Goal: Task Accomplishment & Management: Use online tool/utility

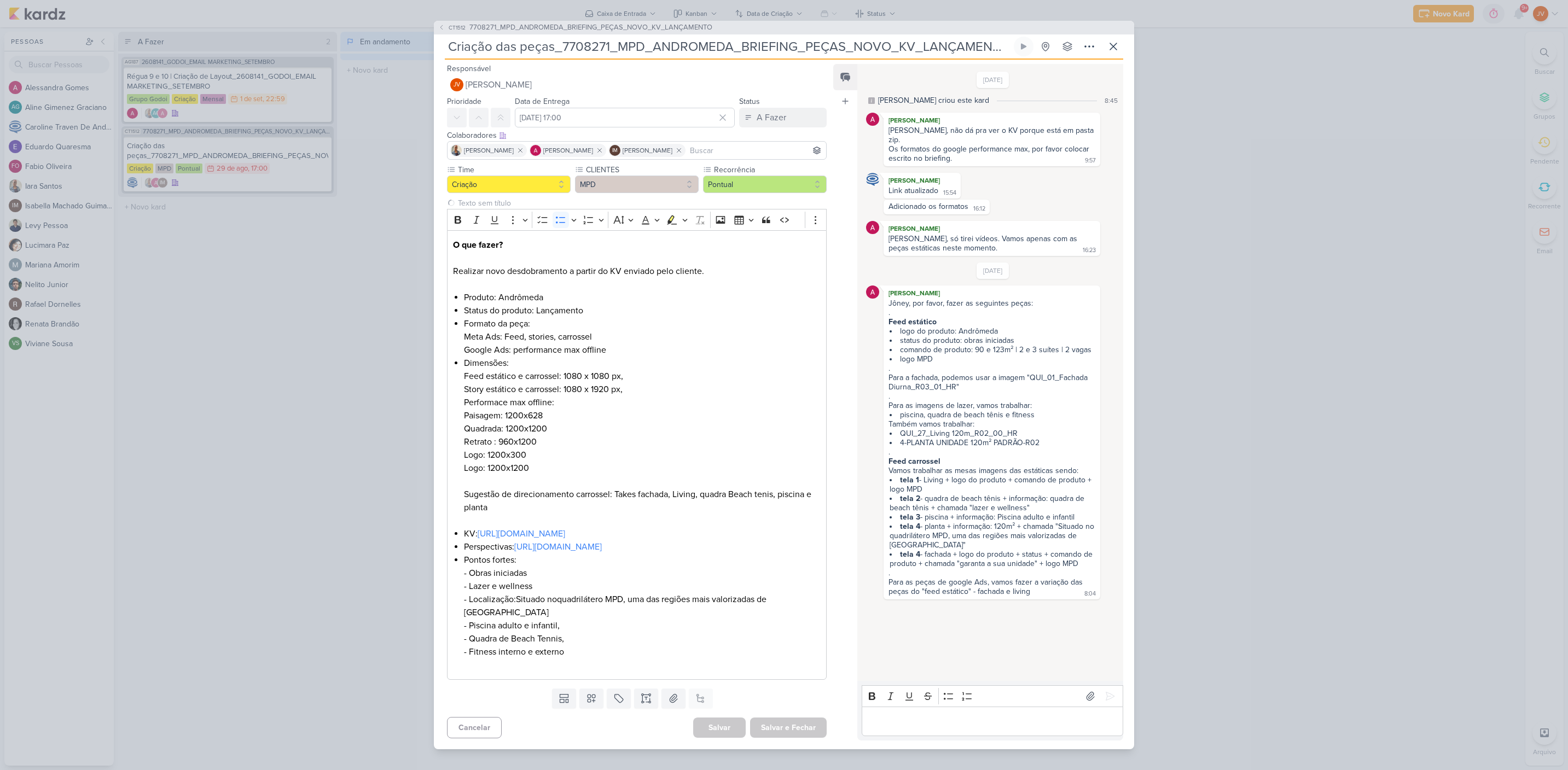
click at [705, 51] on input "Criação das peças_7708271_MPD_ANDROMEDA_BRIEFING_PEÇAS_NOVO_KV_LANÇAMENTO" at bounding box center [729, 46] width 567 height 20
click at [706, 51] on input "Criação das peças_7708271_MPD_ANDROMEDA_BRIEFING_PEÇAS_NOVO_KV_LANÇAMENTO" at bounding box center [729, 46] width 567 height 20
click at [592, 50] on input "Criação das peças_7708271_MPD_ANDROMEDA_BRIEFING_PEÇAS_NOVO_KV_LANÇAMENTO" at bounding box center [729, 46] width 567 height 20
click at [577, 48] on input "Criação das peças_7708271_MPD_ANDROMEDA_BRIEFING_PEÇAS_NOVO_KV_LANÇAMENTO" at bounding box center [729, 46] width 567 height 20
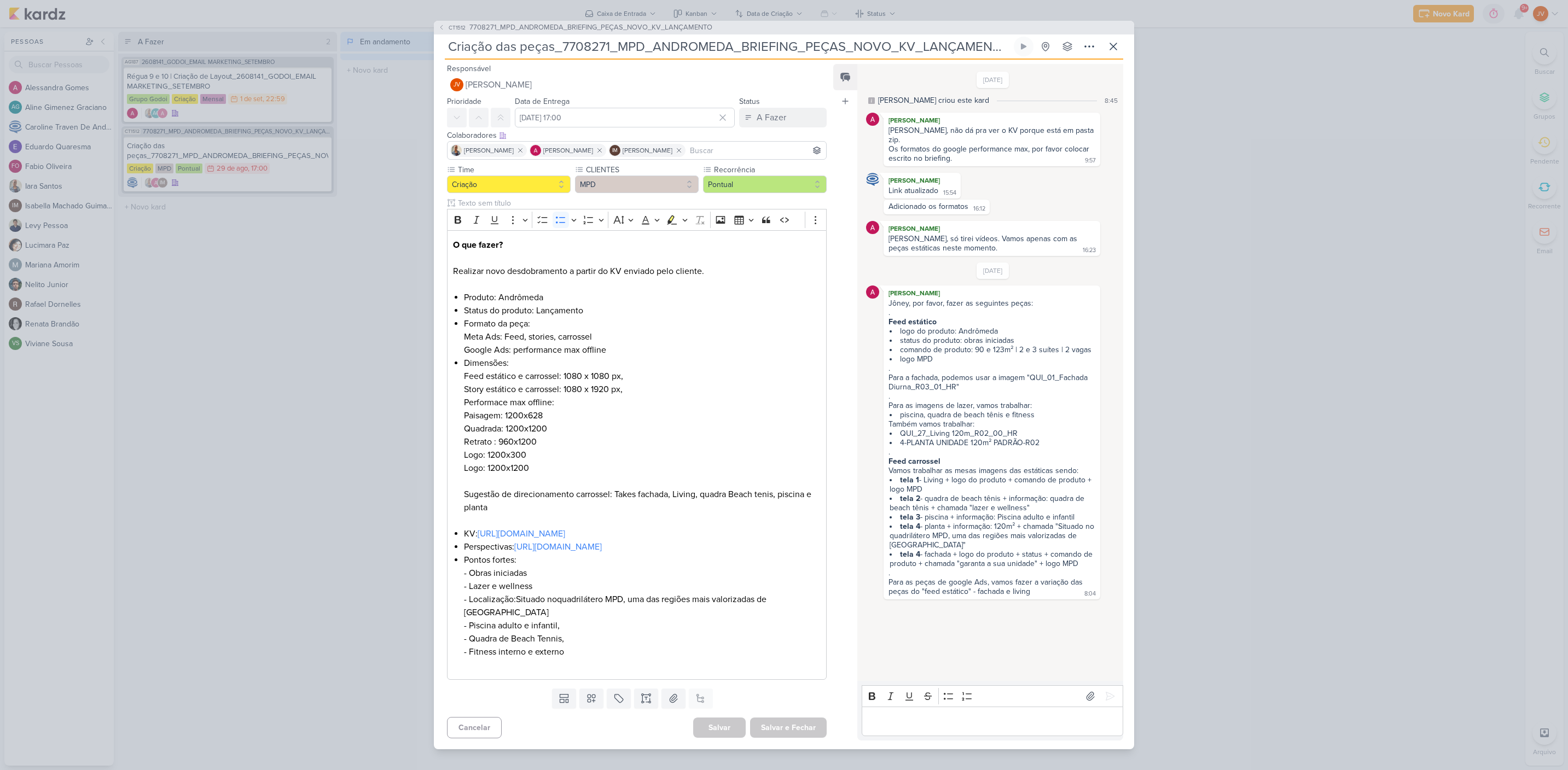
click at [577, 48] on input "Criação das peças_7708271_MPD_ANDROMEDA_BRIEFING_PEÇAS_NOVO_KV_LANÇAMENTO" at bounding box center [729, 46] width 567 height 20
click at [544, 45] on input "Criação das peças_7708271_MPD_ANDROMEDA_BRIEFING_PEÇAS_NOVO_KV_LANÇAMENTO" at bounding box center [729, 46] width 567 height 20
click at [581, 46] on input "Criação das peças_7708271_MPD_ANDROMEDA_BRIEFING_PEÇAS_NOVO_KV_LANÇAMENTO" at bounding box center [729, 46] width 567 height 20
drag, startPoint x: 974, startPoint y: 40, endPoint x: 985, endPoint y: 40, distance: 11.0
click at [975, 40] on input "Criação das peças_7708271_MPD_ANDROMEDA_BRIEFING_PEÇAS_NOVO_KV_LANÇAMENTO" at bounding box center [729, 46] width 567 height 20
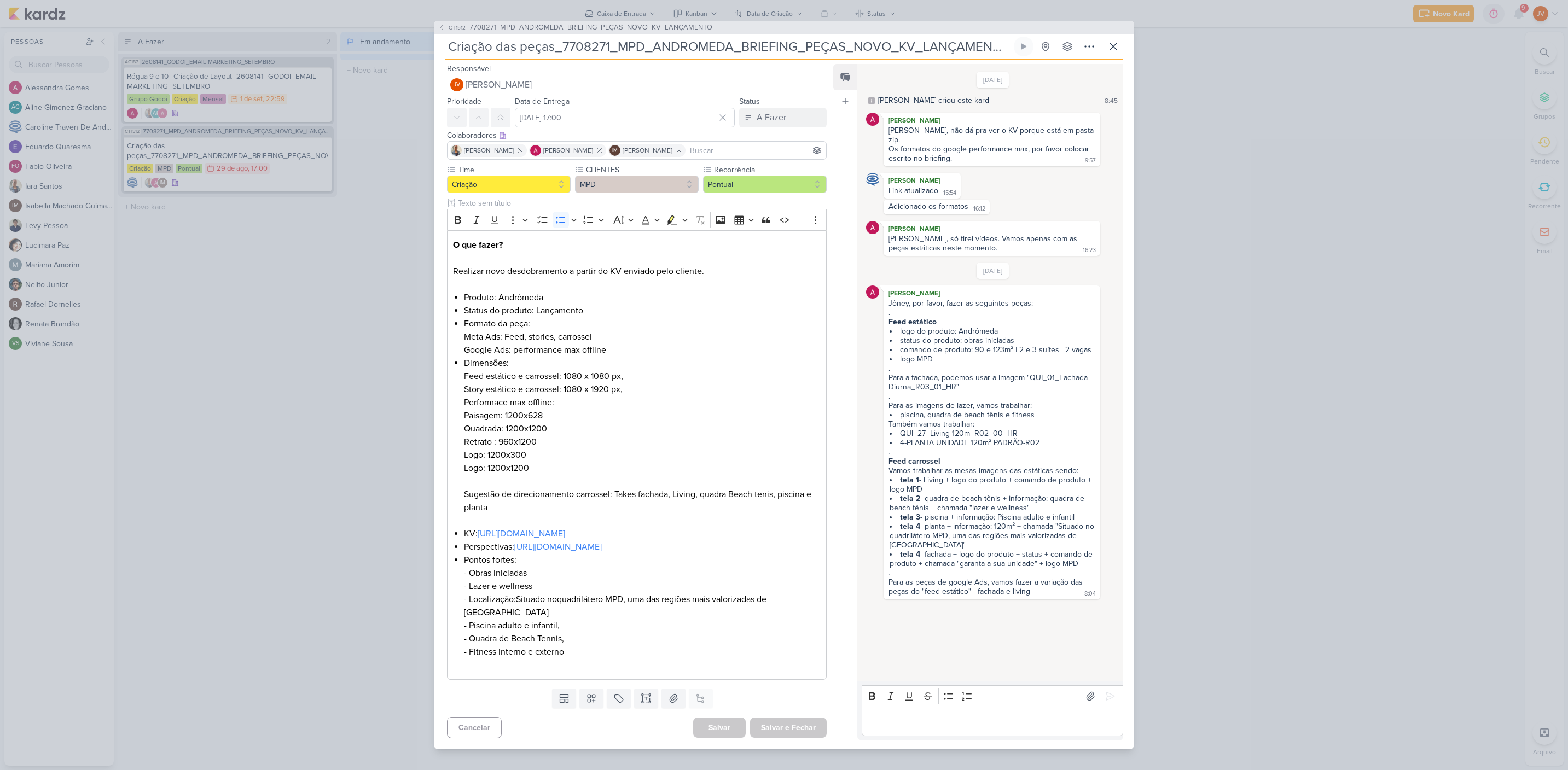
click at [998, 52] on input "Criação das peças_7708271_MPD_ANDROMEDA_BRIEFING_PEÇAS_NOVO_KV_LANÇAMENTO" at bounding box center [729, 46] width 567 height 20
click at [697, 302] on li "Produto: Andrômeda" at bounding box center [642, 298] width 356 height 13
drag, startPoint x: 559, startPoint y: 47, endPoint x: 1008, endPoint y: 46, distance: 449.0
click at [1004, 50] on input "Criação das peças_7708271_MPD_ANDROMEDA_BRIEFING_PEÇAS_NOVO_KV_LANÇAMENTO" at bounding box center [729, 46] width 567 height 20
click at [1293, 172] on div "CT1512 7708271_MPD_ANDROMEDA_BRIEFING_PEÇAS_NOVO_KV_LANÇAMENTO Criação das peça…" at bounding box center [784, 385] width 1568 height 770
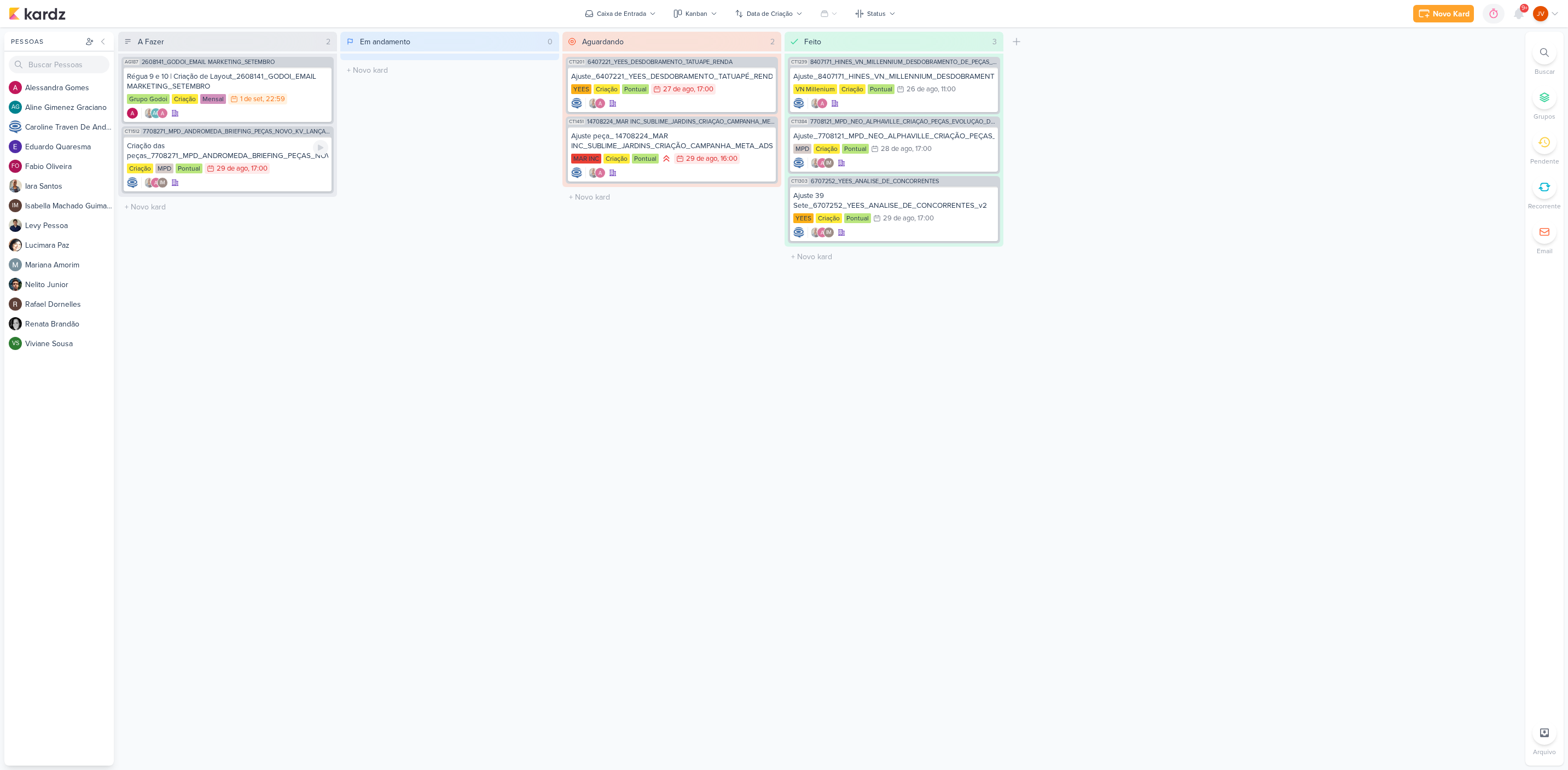
click at [258, 154] on div "Criação das peças_7708271_MPD_ANDROMEDA_BRIEFING_PEÇAS_NOVO_KV_LANÇAMENTO" at bounding box center [227, 151] width 201 height 20
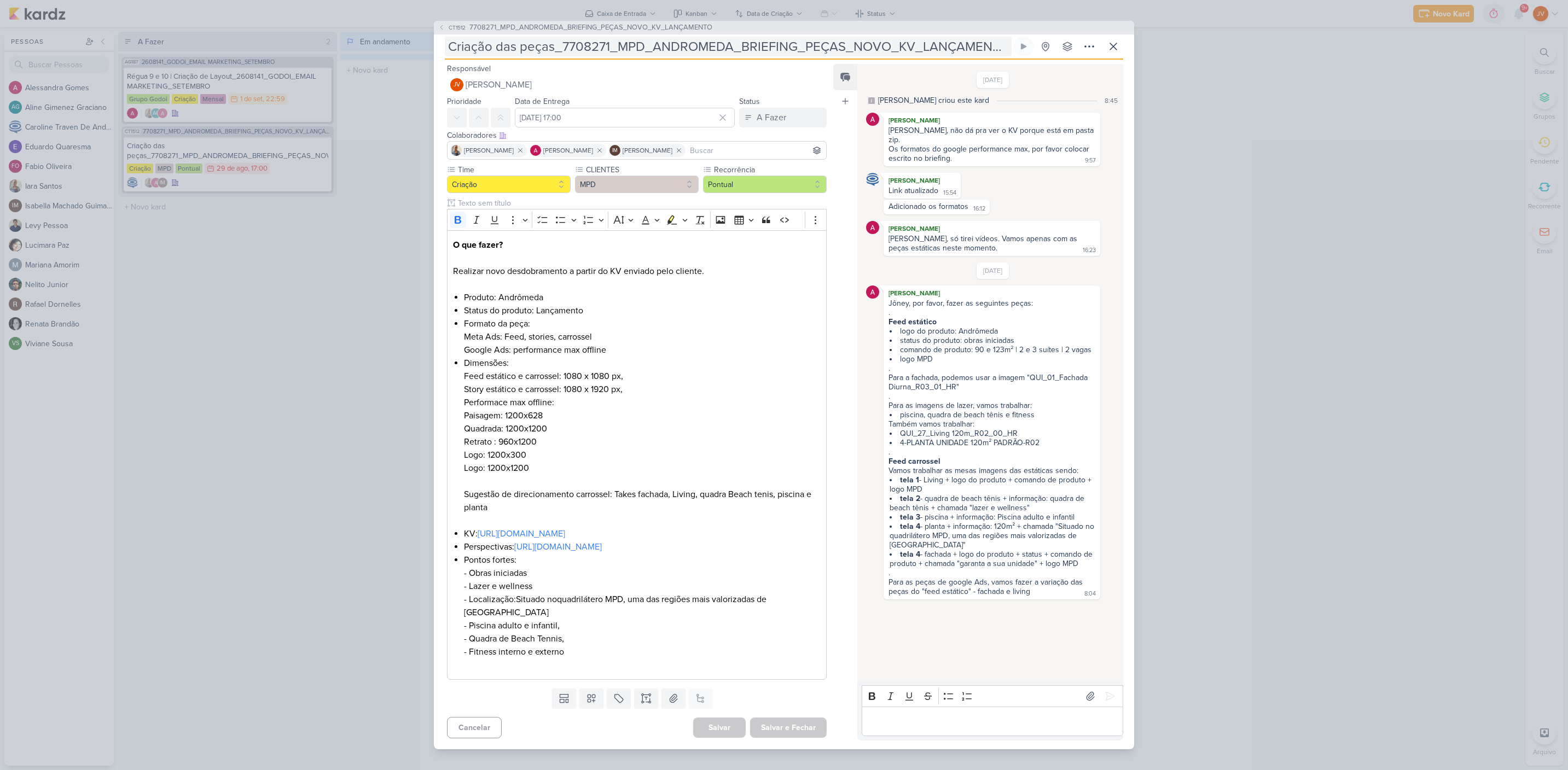
click at [788, 49] on input "Criação das peças_7708271_MPD_ANDROMEDA_BRIEFING_PEÇAS_NOVO_KV_LANÇAMENTO" at bounding box center [729, 46] width 567 height 20
click at [786, 48] on input "Criação das peças_7708271_MPD_ANDROMEDA_BRIEFING_PEÇAS_NOVO_KV_LANÇAMENTO" at bounding box center [729, 46] width 567 height 20
click at [294, 520] on div "CT1512 7708271_MPD_ANDROMEDA_BRIEFING_PEÇAS_NOVO_KV_LANÇAMENTO Criação das peça…" at bounding box center [784, 385] width 1568 height 770
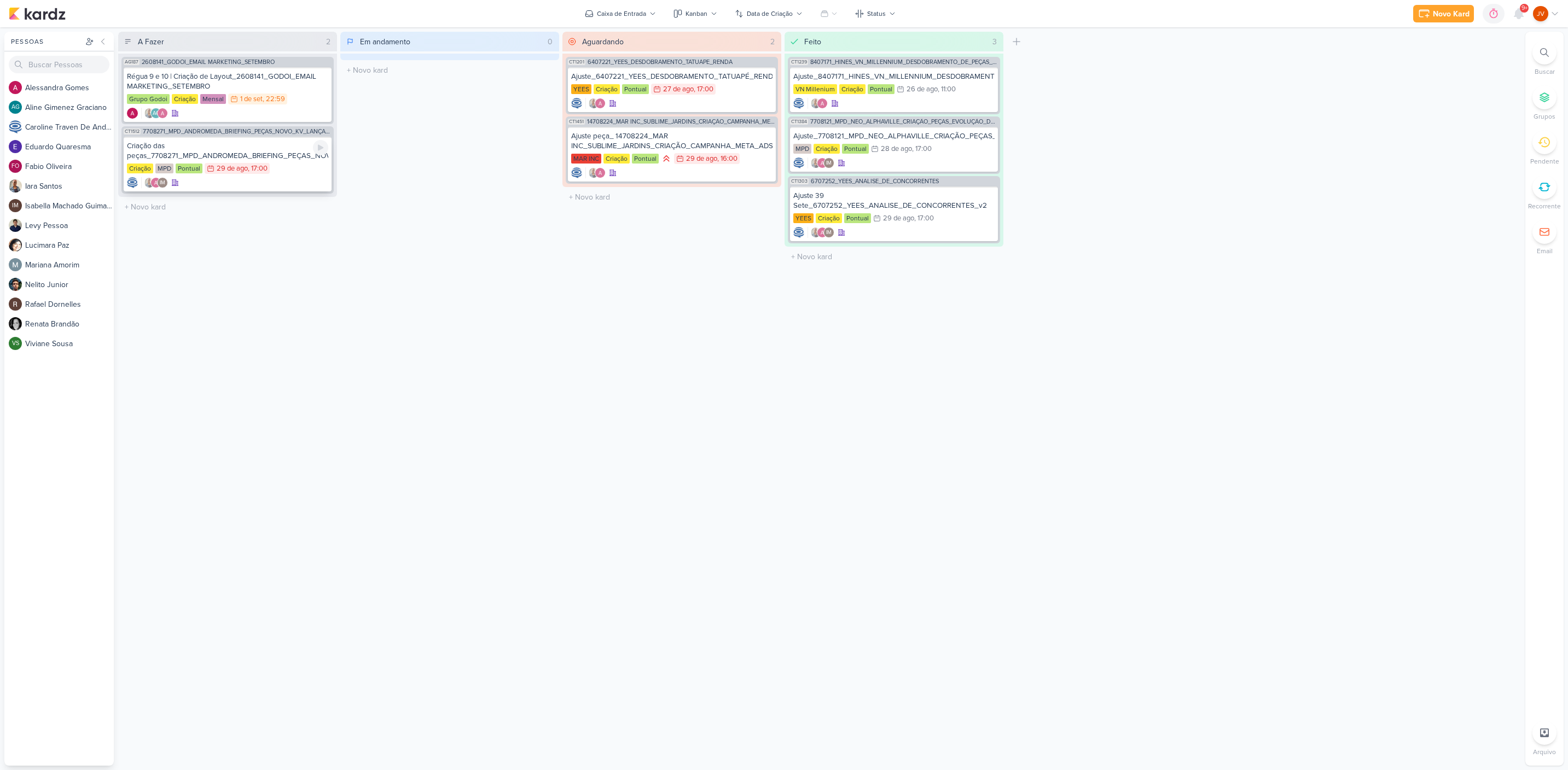
click at [257, 147] on div "Criação das peças_7708271_MPD_ANDROMEDA_BRIEFING_PEÇAS_NOVO_KV_LANÇAMENTO" at bounding box center [227, 151] width 201 height 20
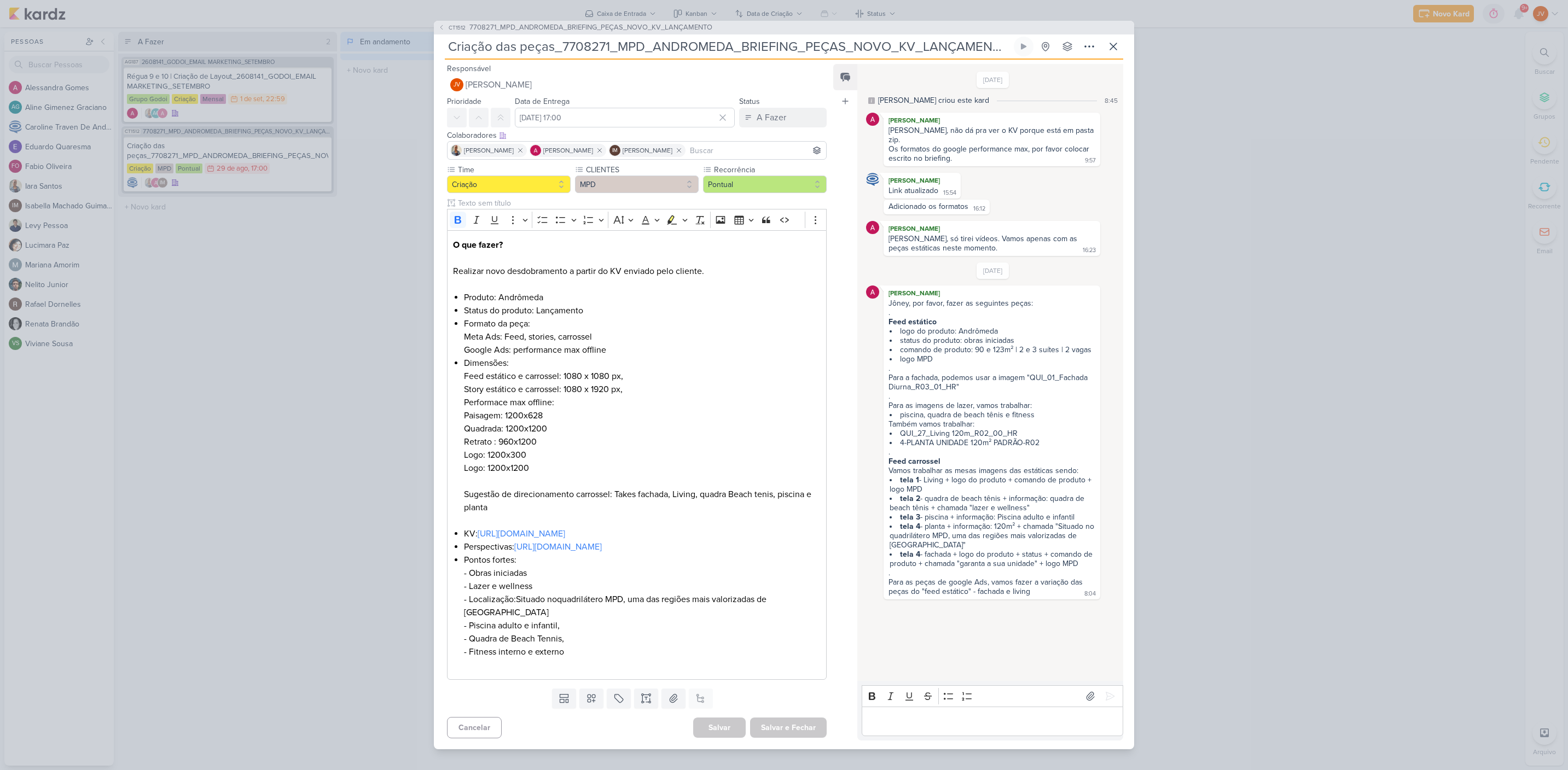
click at [910, 715] on p "Editor editing area: main" at bounding box center [993, 721] width 250 height 13
drag, startPoint x: 993, startPoint y: 717, endPoint x: 803, endPoint y: 690, distance: 191.9
click at [803, 690] on div "Responsável JV [PERSON_NAME] Nenhum contato encontrado create new contact Novo …" at bounding box center [784, 405] width 701 height 690
click at [1109, 692] on icon at bounding box center [1111, 696] width 8 height 8
click at [779, 120] on div "A Fazer" at bounding box center [771, 117] width 29 height 13
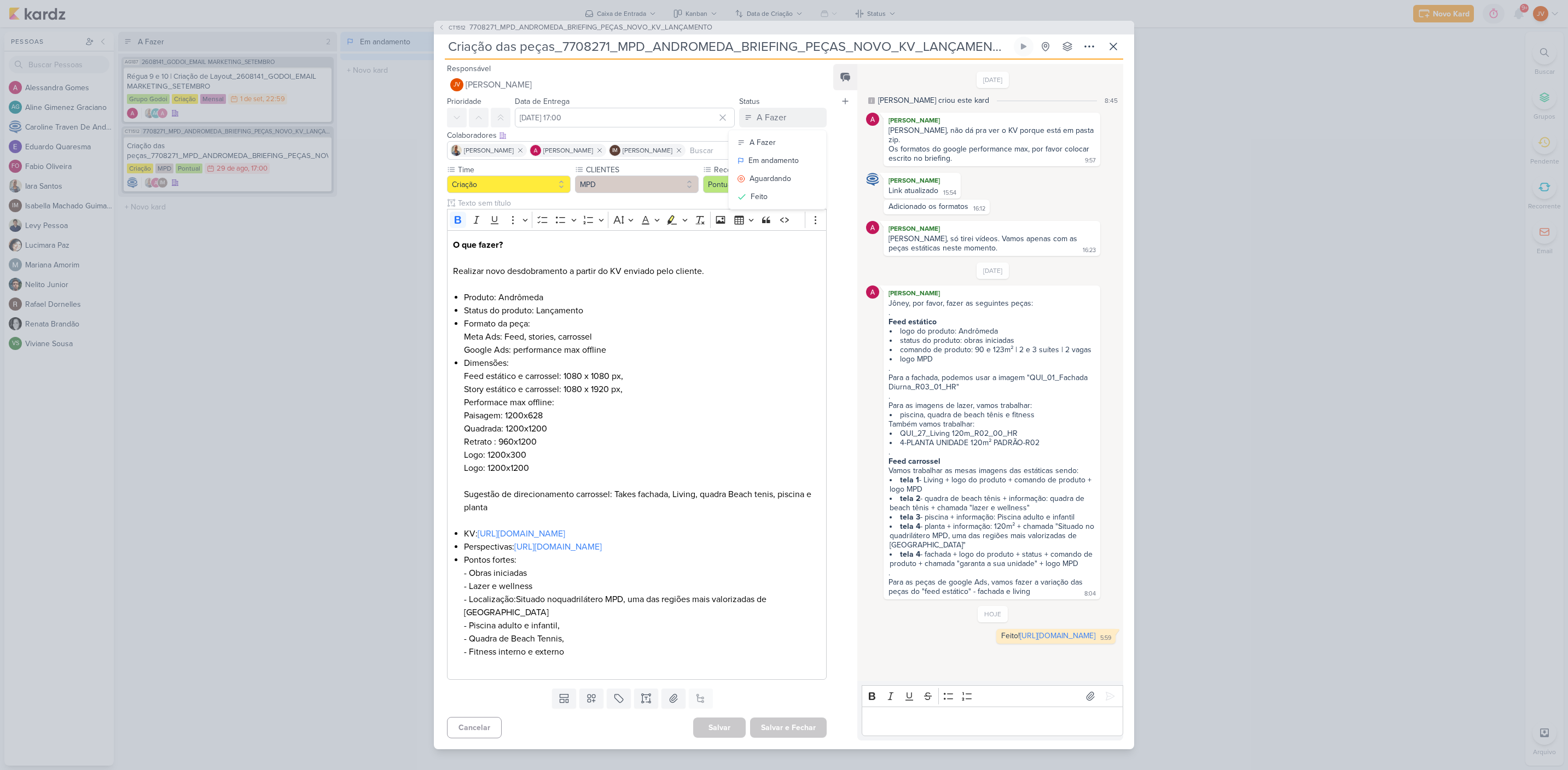
click at [762, 178] on div "Aguardando" at bounding box center [770, 178] width 42 height 12
click at [791, 724] on button "Salvar e Fechar" at bounding box center [789, 727] width 77 height 20
